Goal: Obtain resource: Obtain resource

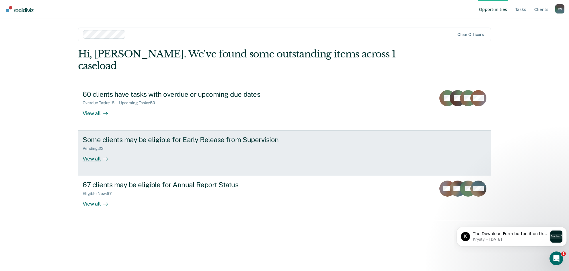
click at [111, 144] on div "Pending : 23" at bounding box center [183, 147] width 201 height 7
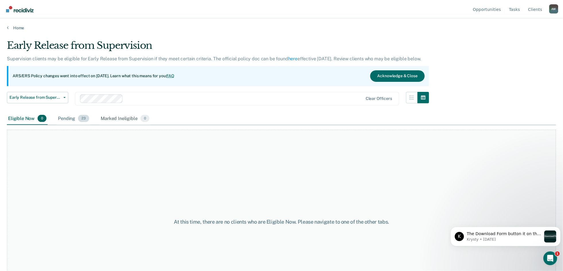
click at [85, 119] on span "23" at bounding box center [83, 118] width 11 height 7
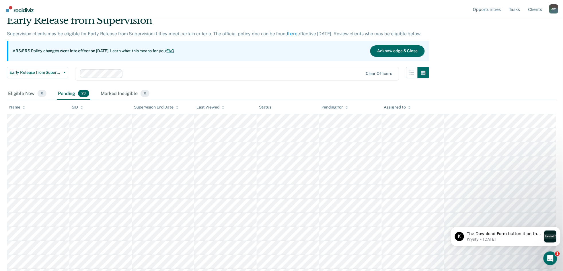
scroll to position [38, 0]
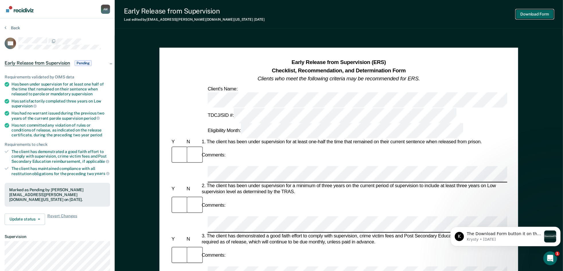
click at [543, 11] on button "Download Form" at bounding box center [535, 13] width 38 height 9
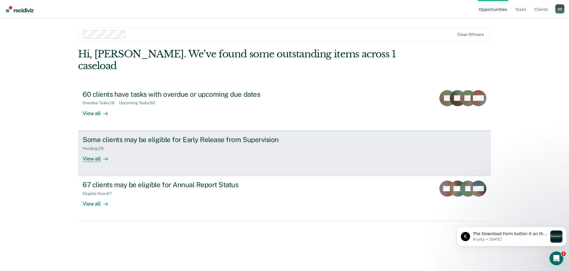
click at [242, 144] on div "Pending : 23" at bounding box center [183, 147] width 201 height 7
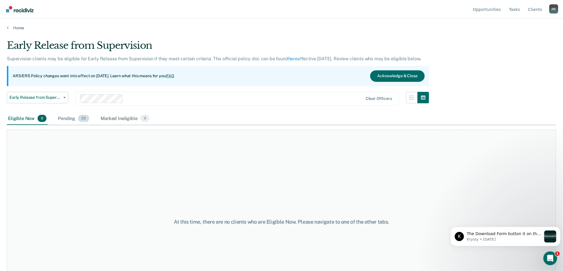
click at [78, 119] on div "Pending 23" at bounding box center [74, 118] width 34 height 13
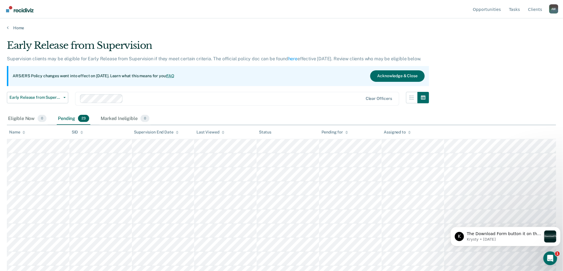
scroll to position [38, 0]
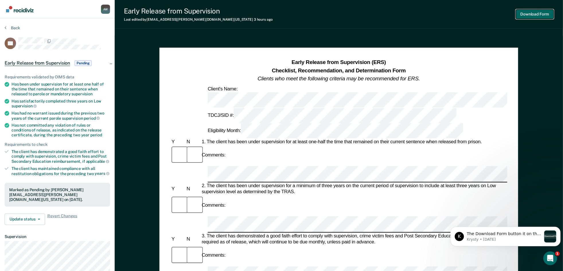
click at [535, 14] on button "Download Form" at bounding box center [535, 13] width 38 height 9
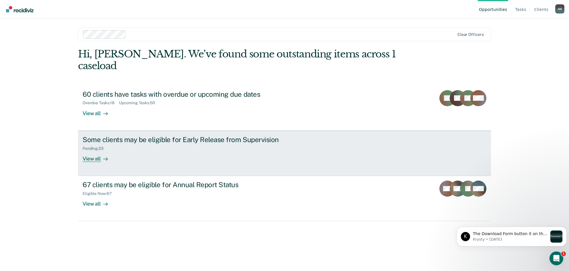
click at [125, 145] on div "Some clients may be eligible for Early Release from Supervision Pending : 23 Vi…" at bounding box center [190, 148] width 215 height 26
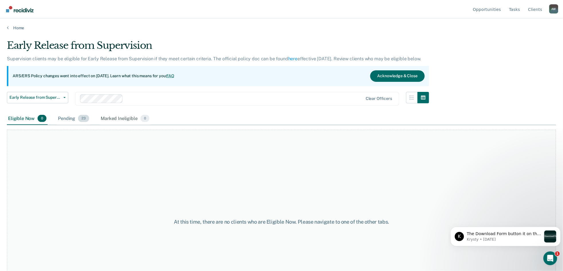
click at [76, 120] on div "Pending 23" at bounding box center [74, 118] width 34 height 13
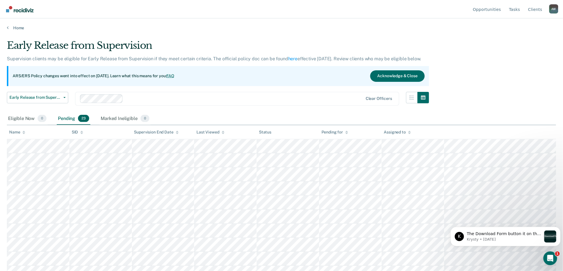
scroll to position [38, 0]
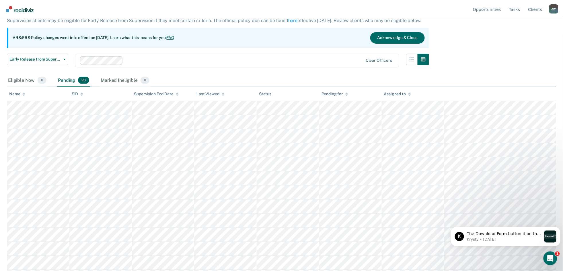
click at [514, 218] on body "K The Download Form button it on the top right of the page. Let me know if you …" at bounding box center [505, 235] width 110 height 36
click at [524, 220] on body "K The Download Form button it on the top right of the page. Let me know if you …" at bounding box center [505, 235] width 110 height 36
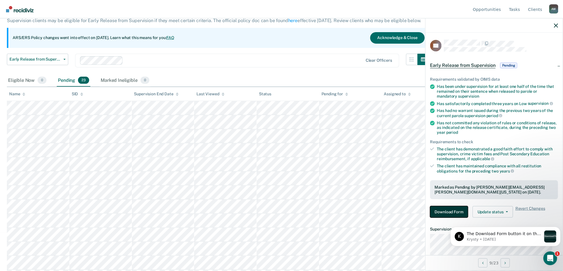
click at [445, 212] on button "Download Form" at bounding box center [449, 211] width 38 height 11
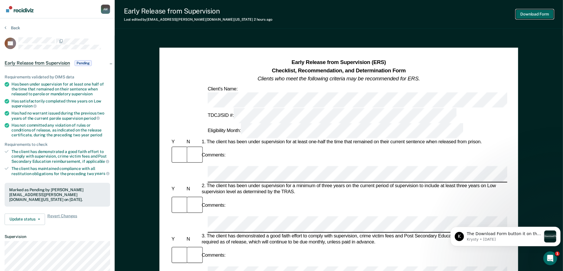
click at [524, 15] on button "Download Form" at bounding box center [535, 13] width 38 height 9
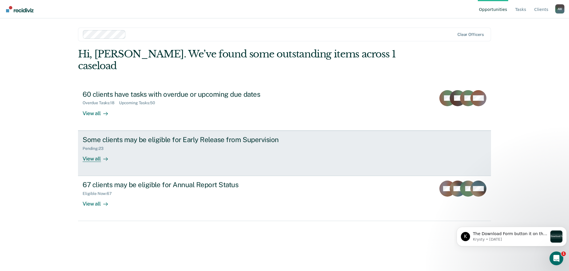
click at [134, 140] on div "Some clients may be eligible for Early Release from Supervision Pending : 23 Vi…" at bounding box center [190, 148] width 215 height 26
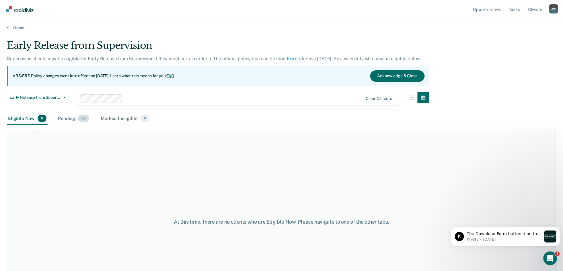
click at [67, 117] on div "Pending 23" at bounding box center [74, 118] width 34 height 13
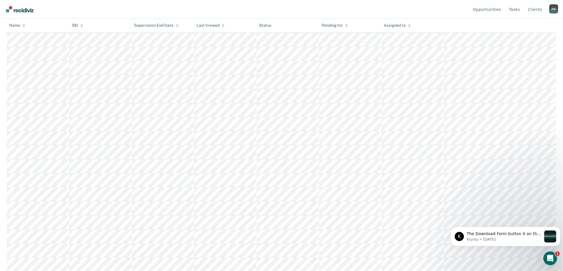
scroll to position [153, 0]
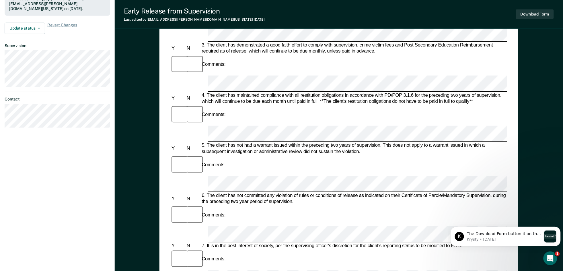
scroll to position [191, 0]
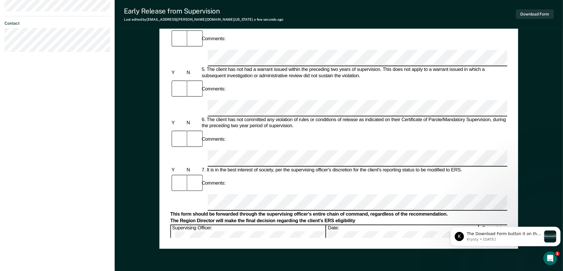
scroll to position [267, 0]
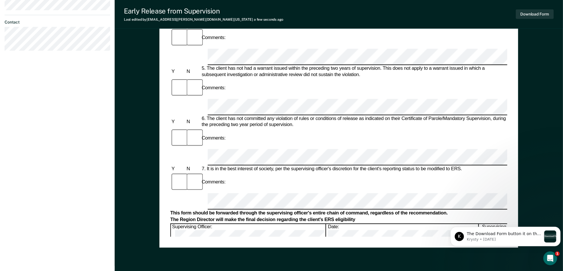
click at [233, 241] on div "Early Release from Supervision (ERS) Checklist, Recommendation, and Determinati…" at bounding box center [338, 13] width 359 height 467
click at [221, 240] on div "Early Release from Supervision (ERS) Checklist, Recommendation, and Determinati…" at bounding box center [338, 13] width 359 height 467
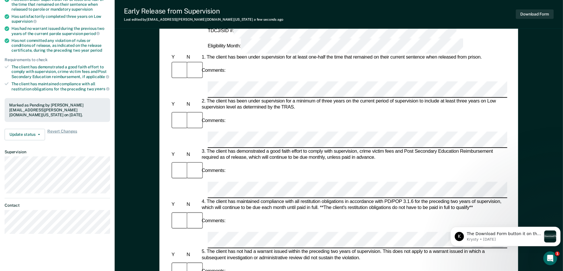
scroll to position [136, 0]
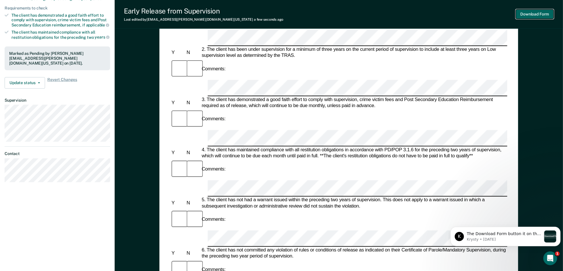
click at [537, 15] on button "Download Form" at bounding box center [535, 13] width 38 height 9
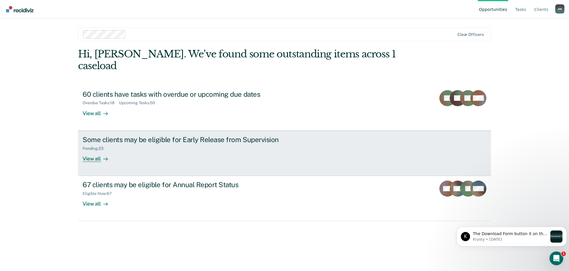
click at [279, 142] on div "Some clients may be eligible for Early Release from Supervision Pending : 23 Vi…" at bounding box center [190, 148] width 215 height 26
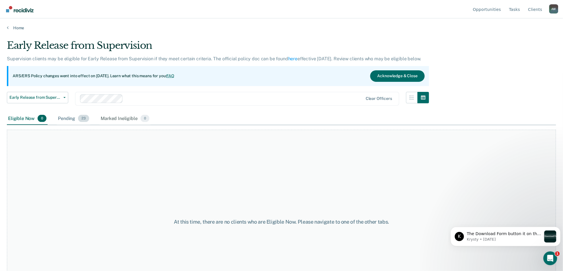
click at [60, 115] on div "Pending 23" at bounding box center [74, 118] width 34 height 13
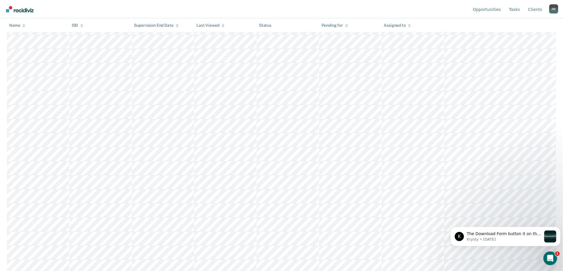
scroll to position [191, 0]
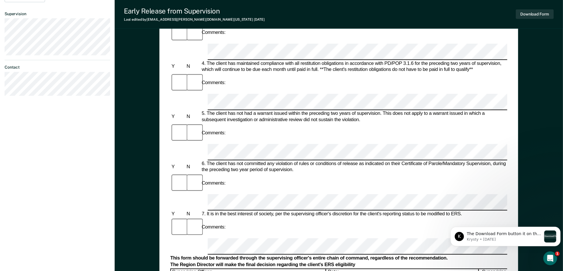
scroll to position [136, 0]
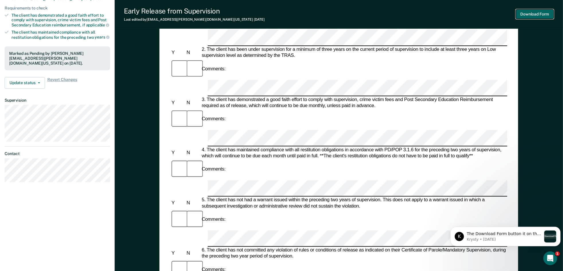
click at [530, 14] on button "Download Form" at bounding box center [535, 13] width 38 height 9
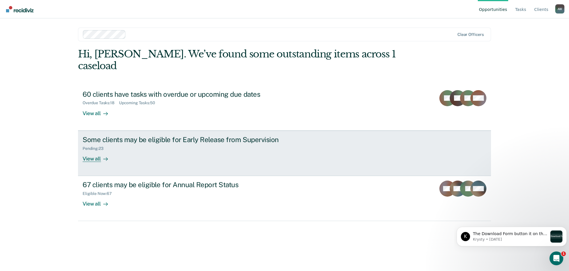
click at [190, 144] on div "Pending : 23" at bounding box center [183, 147] width 201 height 7
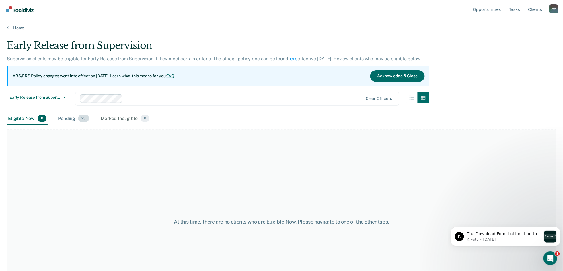
click at [73, 119] on div "Pending 23" at bounding box center [74, 118] width 34 height 13
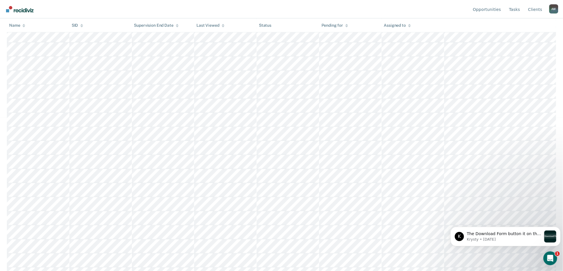
scroll to position [191, 0]
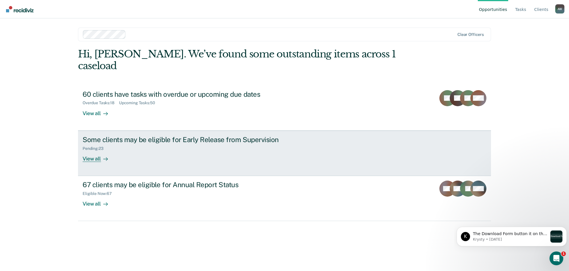
click at [275, 147] on div "Some clients may be eligible for Early Release from Supervision Pending : 23 Vi…" at bounding box center [190, 148] width 215 height 26
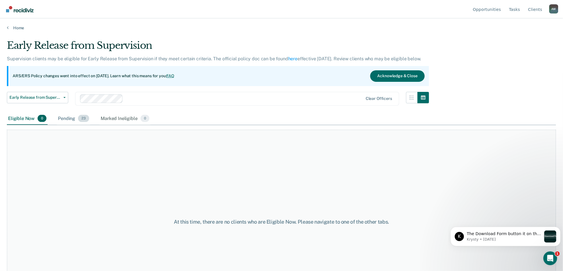
click at [74, 118] on div "Pending 23" at bounding box center [74, 118] width 34 height 13
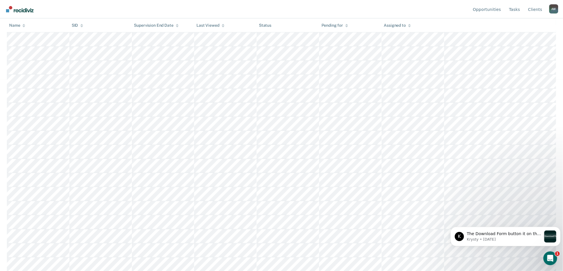
scroll to position [191, 0]
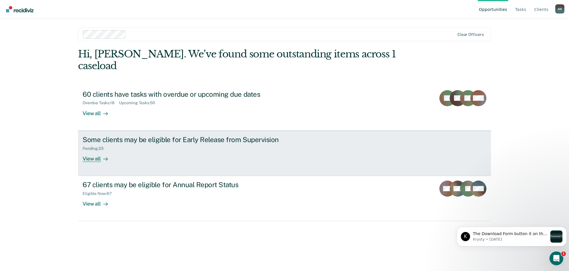
click at [171, 144] on div "Pending : 23" at bounding box center [183, 147] width 201 height 7
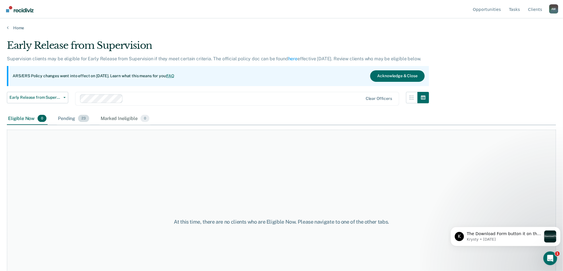
click at [74, 118] on div "Pending 23" at bounding box center [74, 118] width 34 height 13
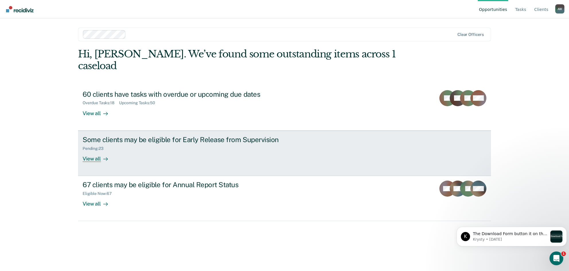
click at [128, 144] on div "Pending : 23" at bounding box center [183, 147] width 201 height 7
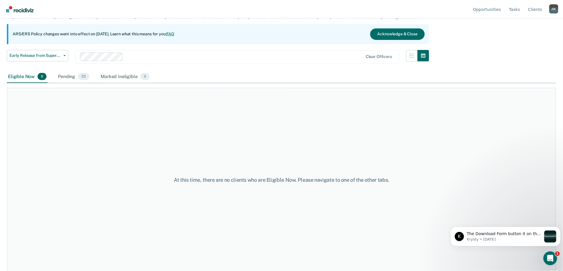
scroll to position [42, 0]
click at [83, 75] on span "23" at bounding box center [83, 75] width 11 height 7
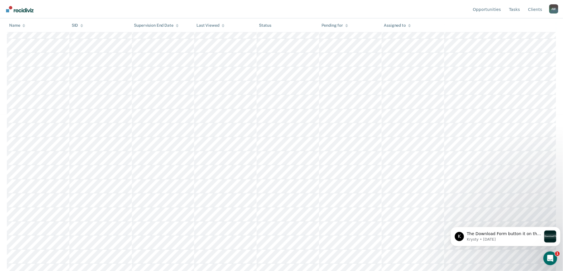
scroll to position [191, 0]
